Goal: Use online tool/utility: Utilize a website feature to perform a specific function

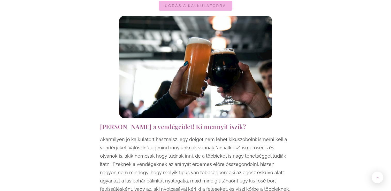
scroll to position [355, 0]
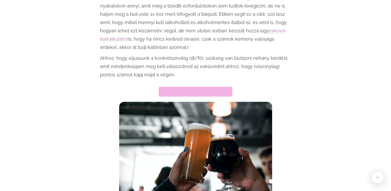
click at [213, 90] on span "Ugrás a kalkulátorra" at bounding box center [195, 92] width 61 height 4
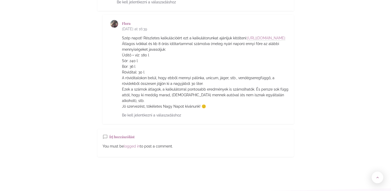
scroll to position [2294, 0]
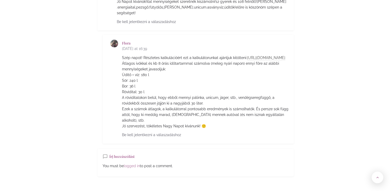
click at [247, 56] on link "[URL][DOMAIN_NAME]" at bounding box center [266, 58] width 38 height 5
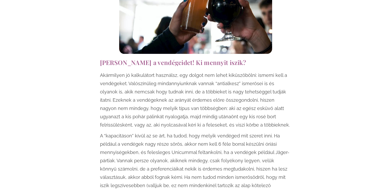
scroll to position [566, 0]
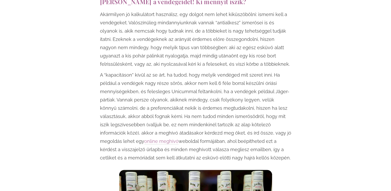
click at [247, 71] on p "A “kapacitáson” kívül az se árt, ha tudod, hogy melyik vendéged mit szeret inni…" at bounding box center [195, 116] width 191 height 91
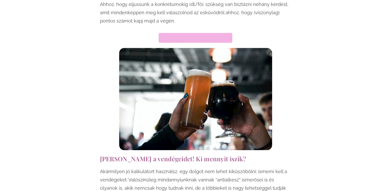
click at [212, 33] on link "Ugrás a kalkulátorra" at bounding box center [196, 38] width 74 height 10
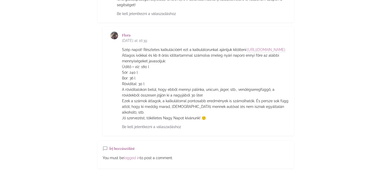
scroll to position [2355, 0]
click at [247, 47] on link "[URL][DOMAIN_NAME]" at bounding box center [266, 49] width 38 height 5
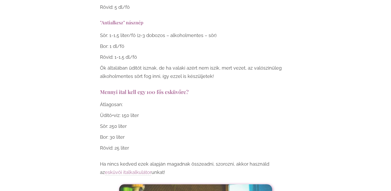
scroll to position [1920, 0]
